Goal: Information Seeking & Learning: Learn about a topic

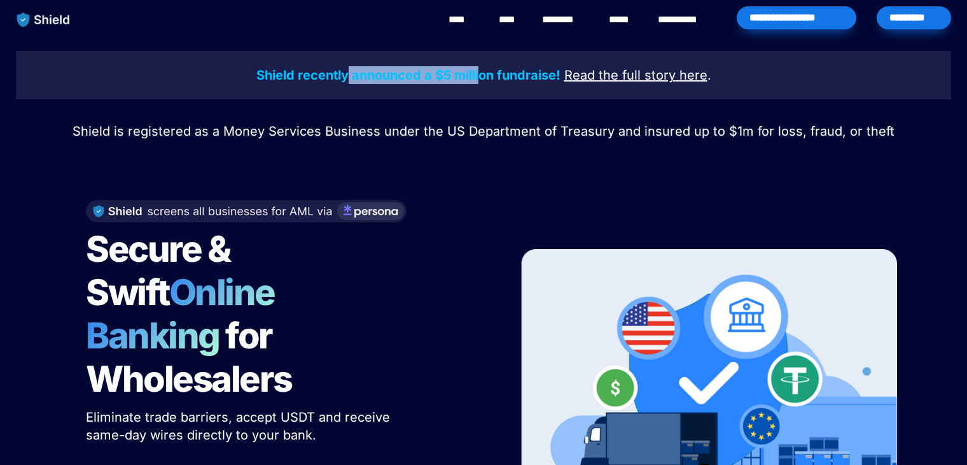
drag, startPoint x: 347, startPoint y: 71, endPoint x: 482, endPoint y: 76, distance: 134.4
click at [482, 76] on strong "Shield recently announced a $5 million fundraise!" at bounding box center [408, 74] width 304 height 15
click at [434, 75] on strong "Shield recently announced a $5 million fundraise!" at bounding box center [408, 74] width 304 height 15
drag, startPoint x: 412, startPoint y: 74, endPoint x: 563, endPoint y: 78, distance: 150.2
click at [561, 78] on strong "Shield recently announced a $5 million fundraise!" at bounding box center [408, 74] width 304 height 15
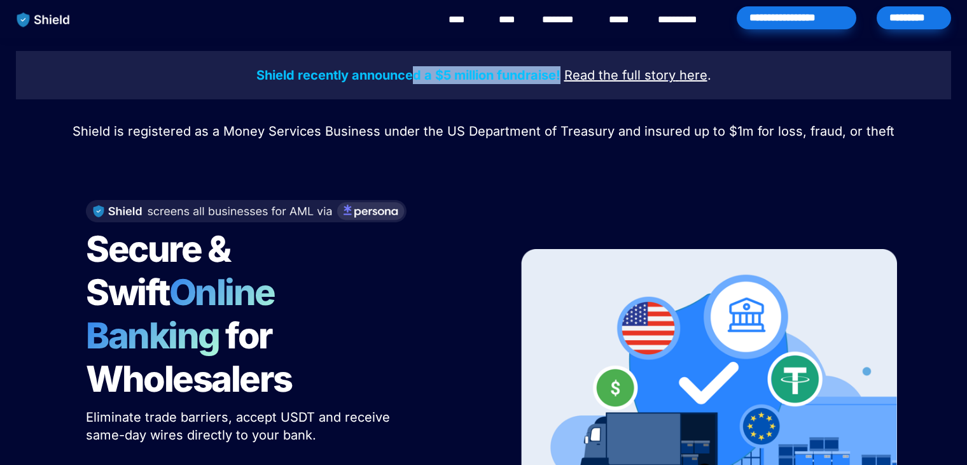
click at [617, 72] on u "Read the full story" at bounding box center [619, 74] width 111 height 15
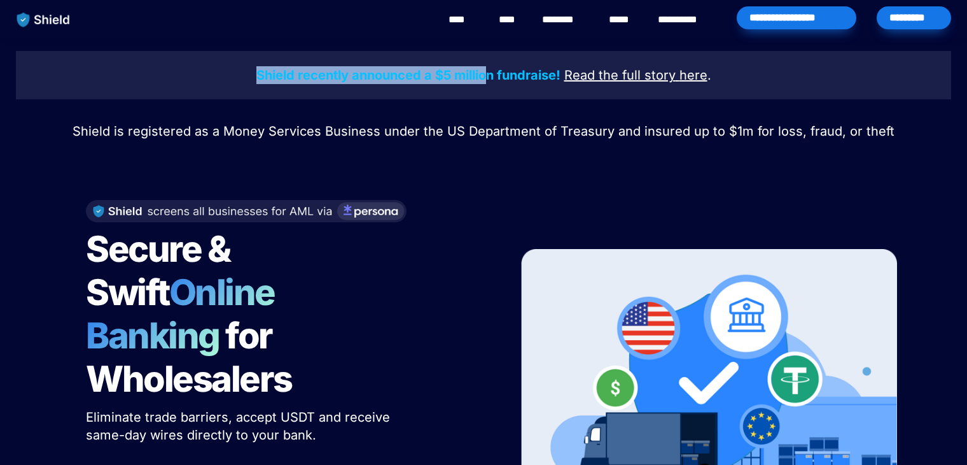
click at [486, 73] on p "Shield recently announced a $5 million fundraise! Read the full story here ." at bounding box center [484, 75] width 904 height 23
click at [486, 73] on strong "Shield recently announced a $5 million fundraise!" at bounding box center [408, 74] width 304 height 15
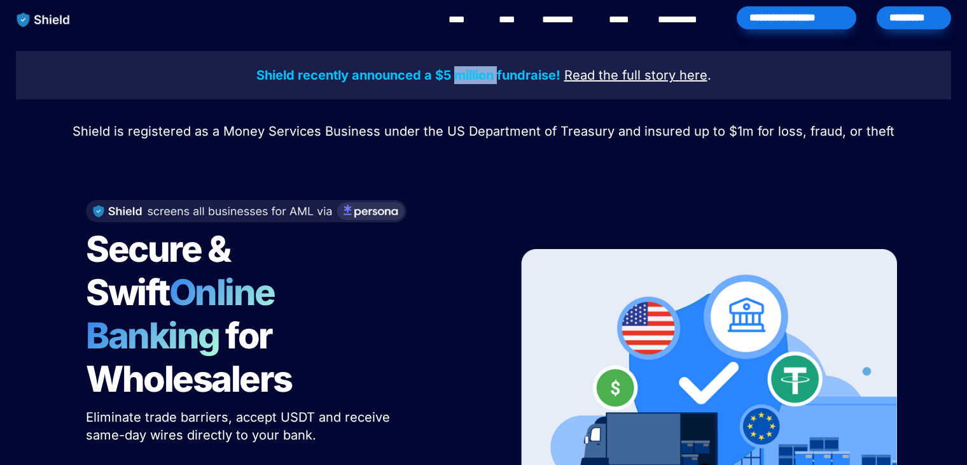
click at [486, 73] on strong "Shield recently announced a $5 million fundraise!" at bounding box center [408, 74] width 304 height 15
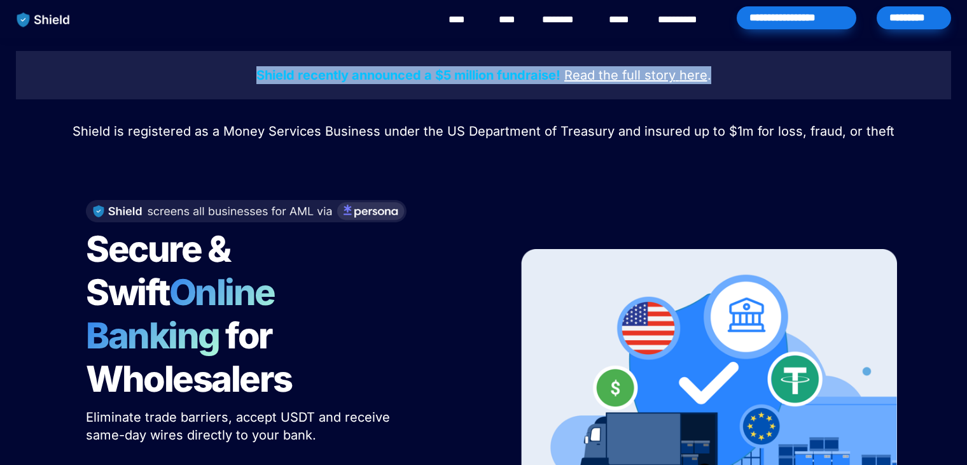
click at [486, 73] on strong "Shield recently announced a $5 million fundraise!" at bounding box center [408, 74] width 304 height 15
click at [444, 77] on strong "Shield recently announced a $5 million fundraise!" at bounding box center [408, 74] width 304 height 15
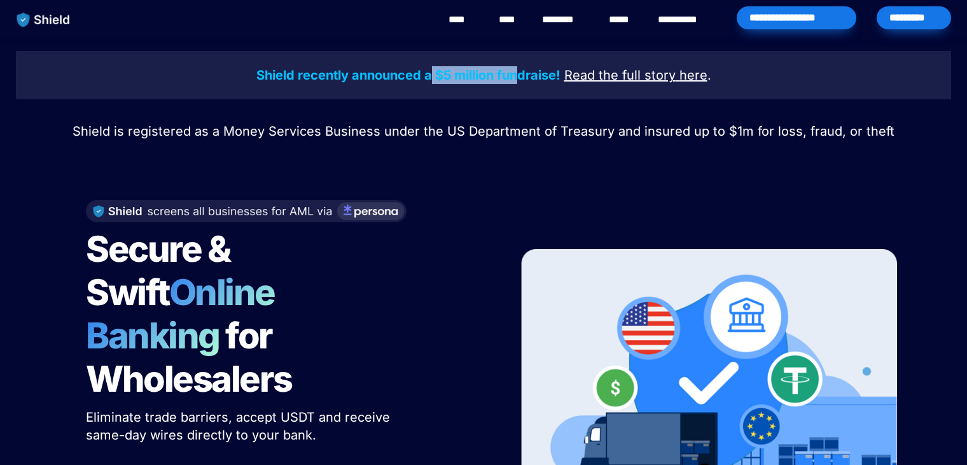
drag, startPoint x: 434, startPoint y: 74, endPoint x: 524, endPoint y: 76, distance: 89.7
click at [524, 76] on strong "Shield recently announced a $5 million fundraise!" at bounding box center [408, 74] width 304 height 15
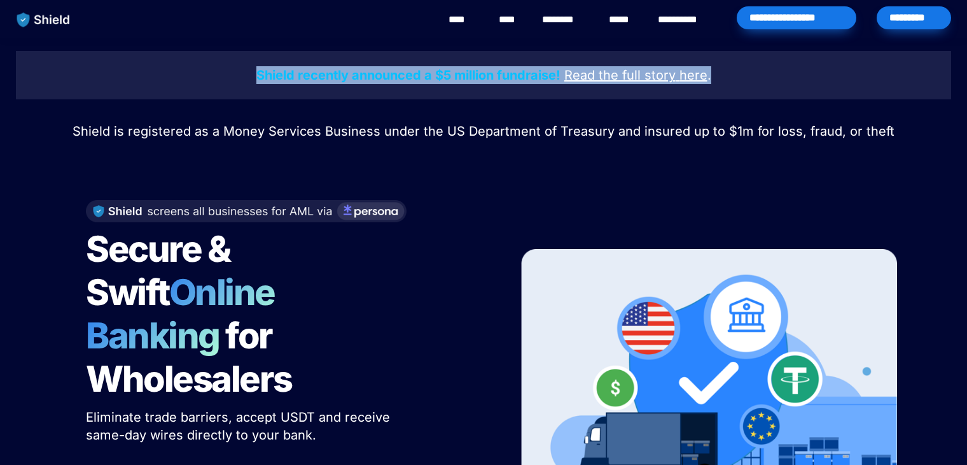
click at [524, 76] on strong "Shield recently announced a $5 million fundraise!" at bounding box center [408, 74] width 304 height 15
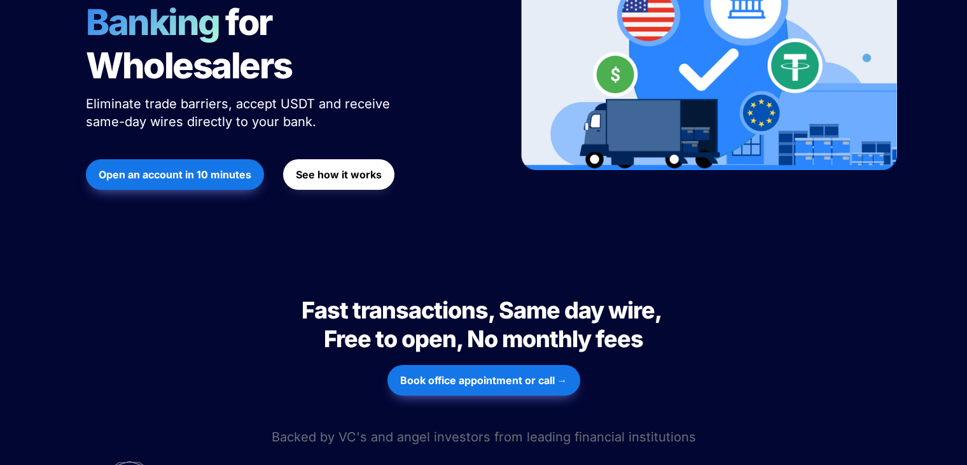
scroll to position [635, 0]
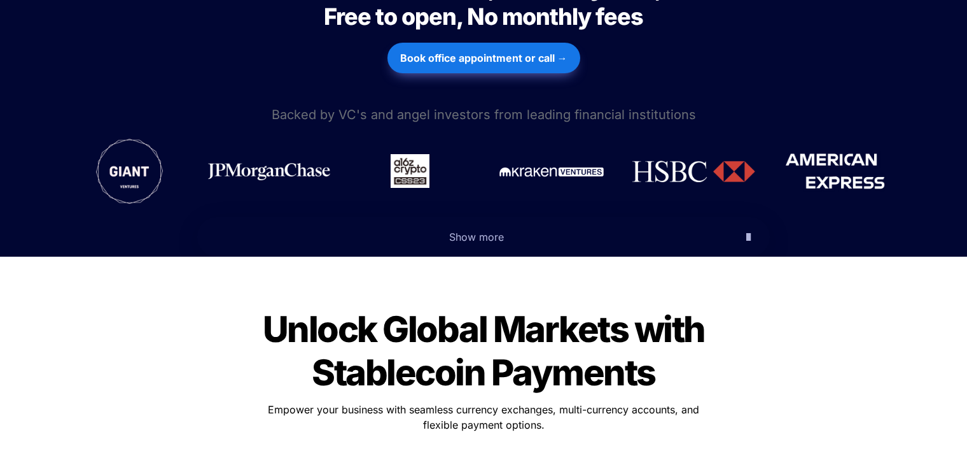
click at [479, 227] on p "Show more" at bounding box center [476, 237] width 520 height 20
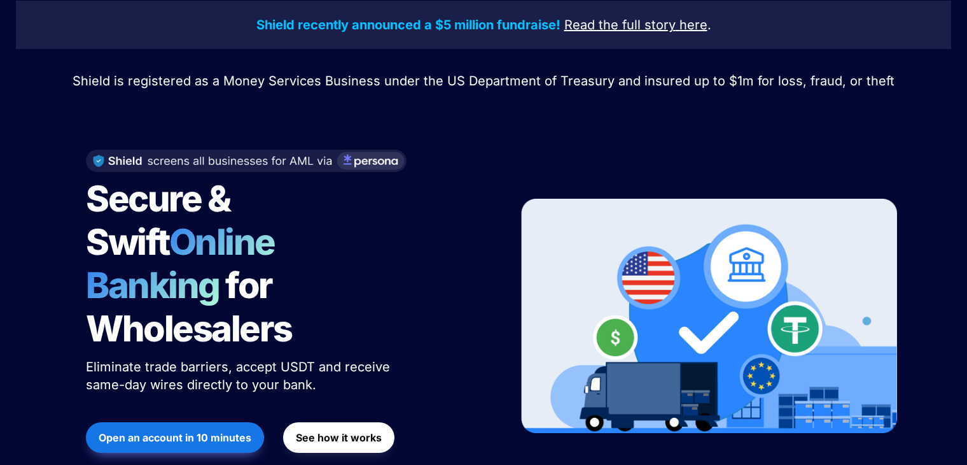
scroll to position [0, 0]
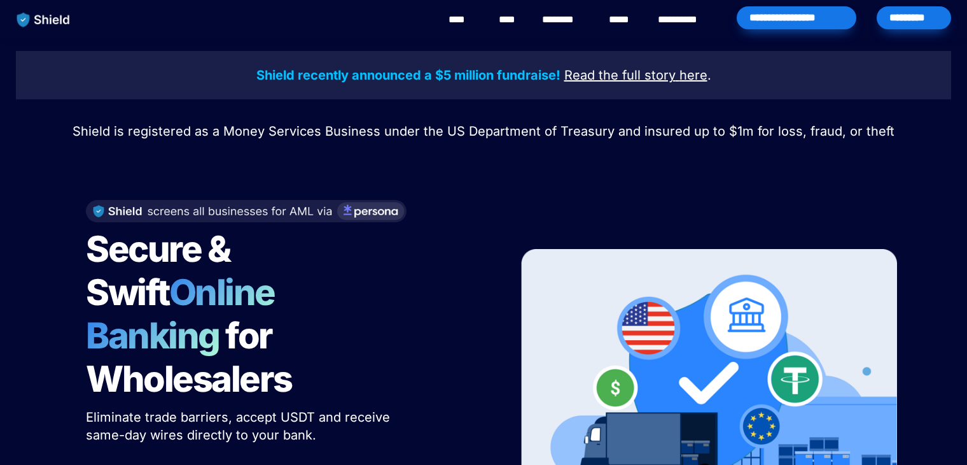
click at [407, 104] on p at bounding box center [483, 109] width 445 height 20
drag, startPoint x: 421, startPoint y: 66, endPoint x: 459, endPoint y: 73, distance: 39.6
click at [459, 73] on p "Shield recently announced a $5 million fundraise! Read the full story here ." at bounding box center [484, 75] width 904 height 23
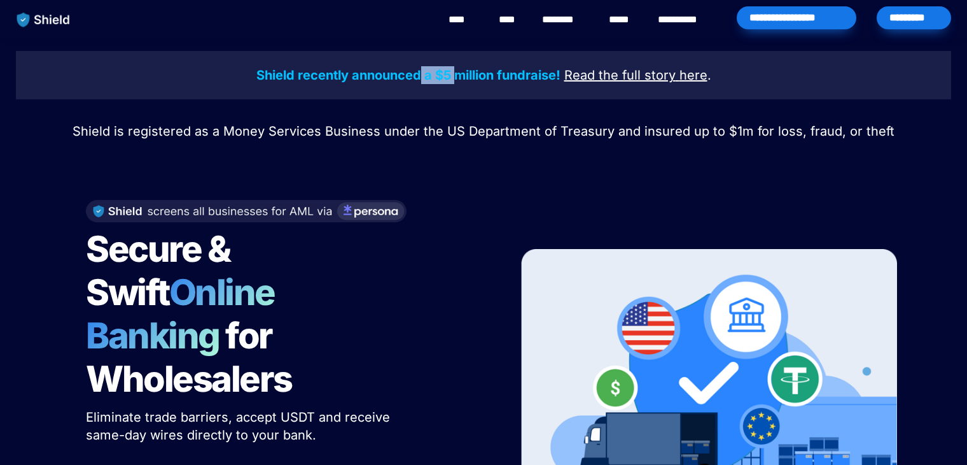
click at [439, 75] on strong "Shield recently announced a $5 million fundraise!" at bounding box center [408, 74] width 304 height 15
click at [621, 81] on u "Read the full story" at bounding box center [619, 74] width 111 height 15
